Goal: Task Accomplishment & Management: Complete application form

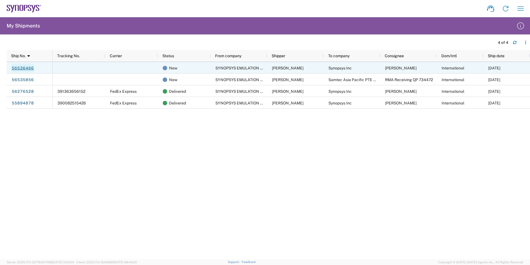
click at [24, 68] on link "56536466" at bounding box center [22, 68] width 23 height 9
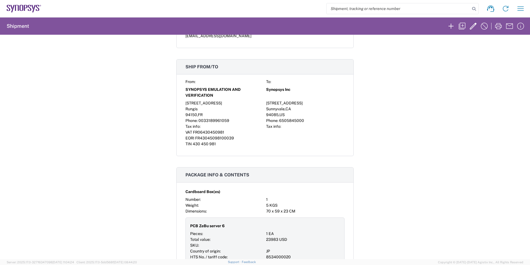
scroll to position [8, 0]
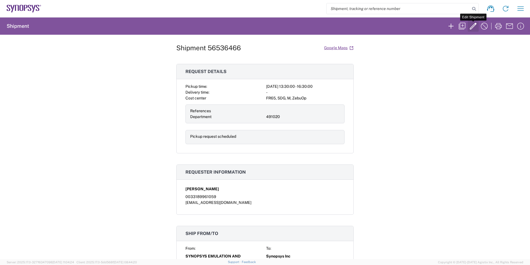
click at [475, 28] on icon "button" at bounding box center [473, 26] width 9 height 9
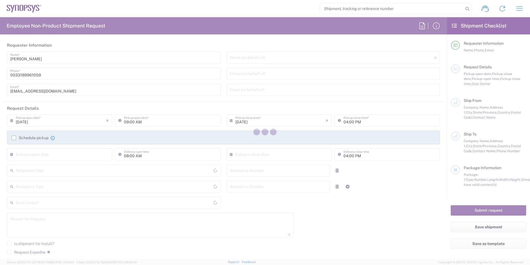
type input "01:30 PM"
type input "04:30 PM"
type input "491020"
type textarea "[EMAIL_ADDRESS][DOMAIN_NAME]"
type input "SYNOPSYS EMULATION AND VERIFICATION"
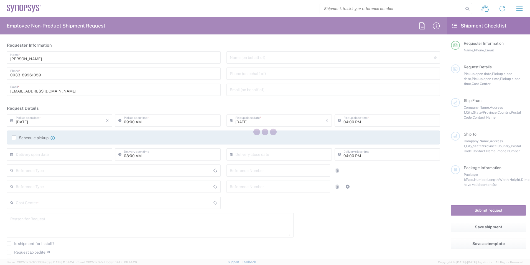
type input "[STREET_ADDRESS]"
type input "Rungis"
type input "94150"
type input "[PERSON_NAME]"
type input "0033189961059"
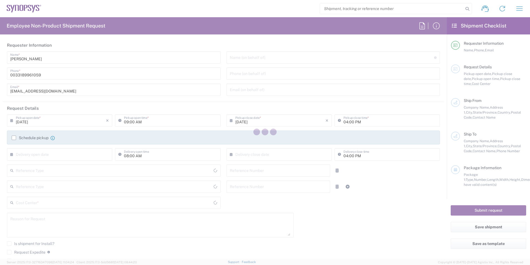
type input "[EMAIL_ADDRESS][DOMAIN_NAME]"
type input "Synopsys Inc"
type input "[STREET_ADDRESS]"
type input "Sunnyvale"
type input "94085"
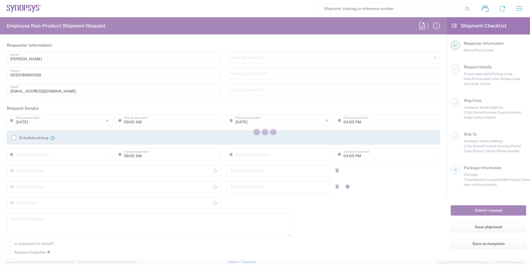
type input "[PERSON_NAME] USV.62.373B"
type input "6505845000"
type input "[EMAIL_ADDRESS][DOMAIN_NAME]"
type input "[US_STATE]"
type input "Delivered at Place"
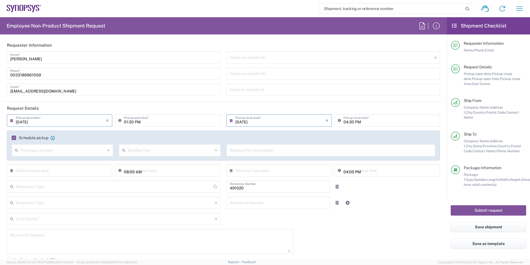
type input "[GEOGRAPHIC_DATA]"
type input "Cardboard Box(es)"
type input "Department"
type input "[GEOGRAPHIC_DATA]"
type input "FR65, SDG, M, ZebuOp 491020"
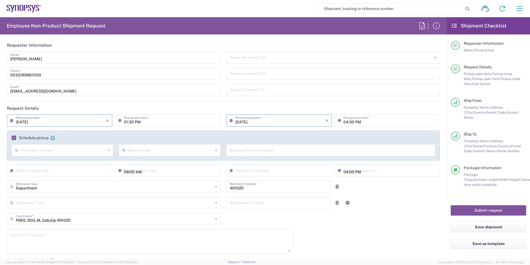
type input "Wissous/Rungis FR65"
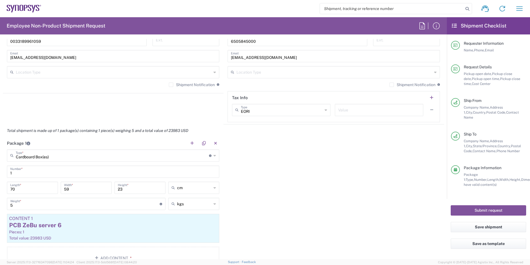
scroll to position [471, 0]
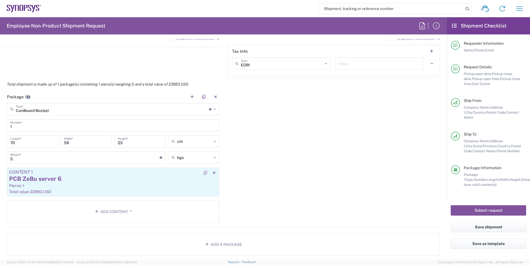
click at [99, 179] on div "PCB ZeBu server 6" at bounding box center [113, 178] width 208 height 8
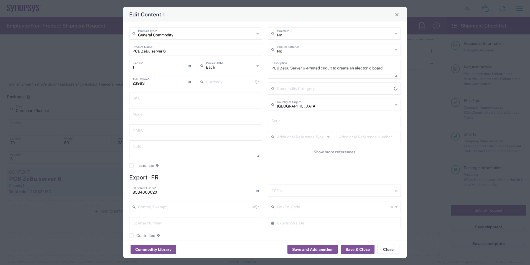
type input "US Dollar"
click at [385, 70] on textarea "PCB ZeBu Server 6 - Printed circuit to create an electonic board" at bounding box center [334, 69] width 126 height 16
type textarea "PCB ZeBu Server 6 - Printed circuit to create an electonic board. Sent to R&D U…"
click at [351, 250] on button "Save & Close" at bounding box center [358, 249] width 34 height 9
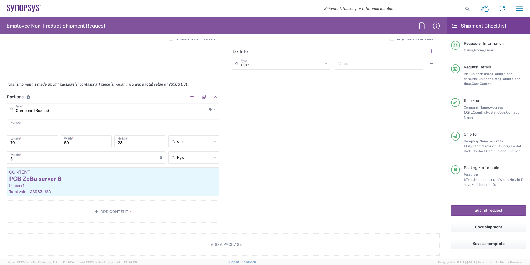
click at [288, 192] on div "Package 1 Cardboard Box(es) Type * Material used to package goods Cardboard Box…" at bounding box center [223, 158] width 441 height 136
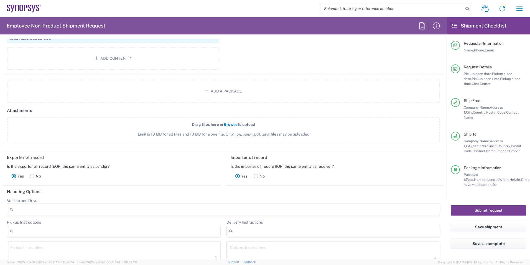
scroll to position [666, 0]
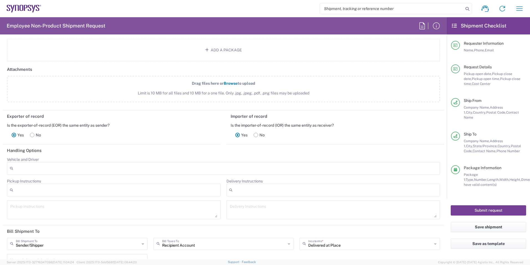
click at [495, 207] on button "Submit request" at bounding box center [488, 210] width 75 height 10
